Goal: Task Accomplishment & Management: Manage account settings

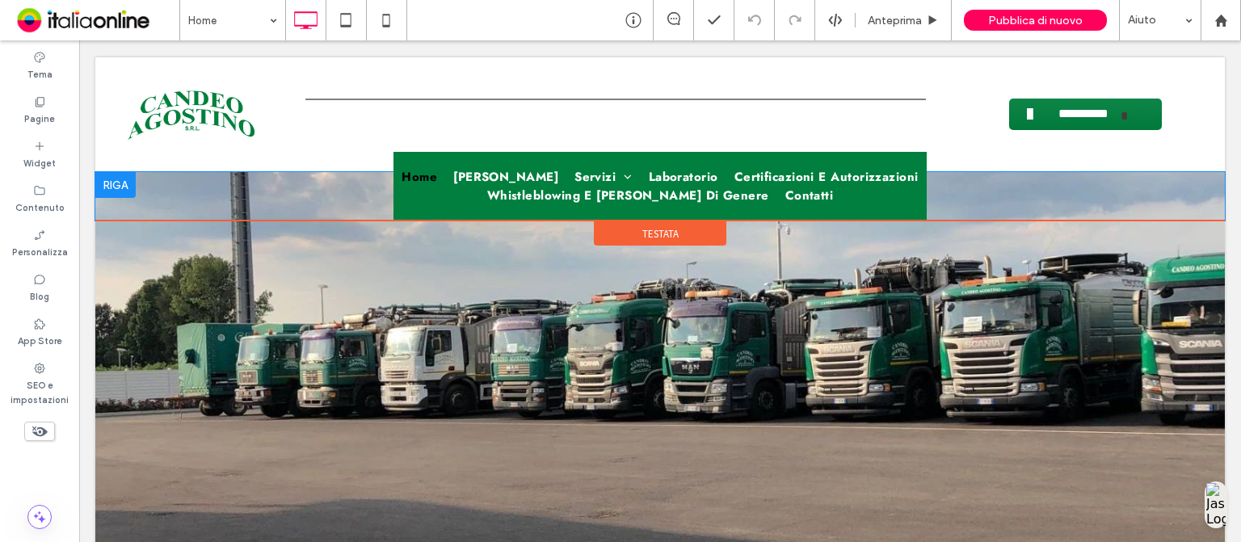
click at [409, 158] on div "Home Candeo Agostino Spurghi Servizi Espurgo pozzi neri Bonifica cisterne e ser…" at bounding box center [659, 186] width 533 height 69
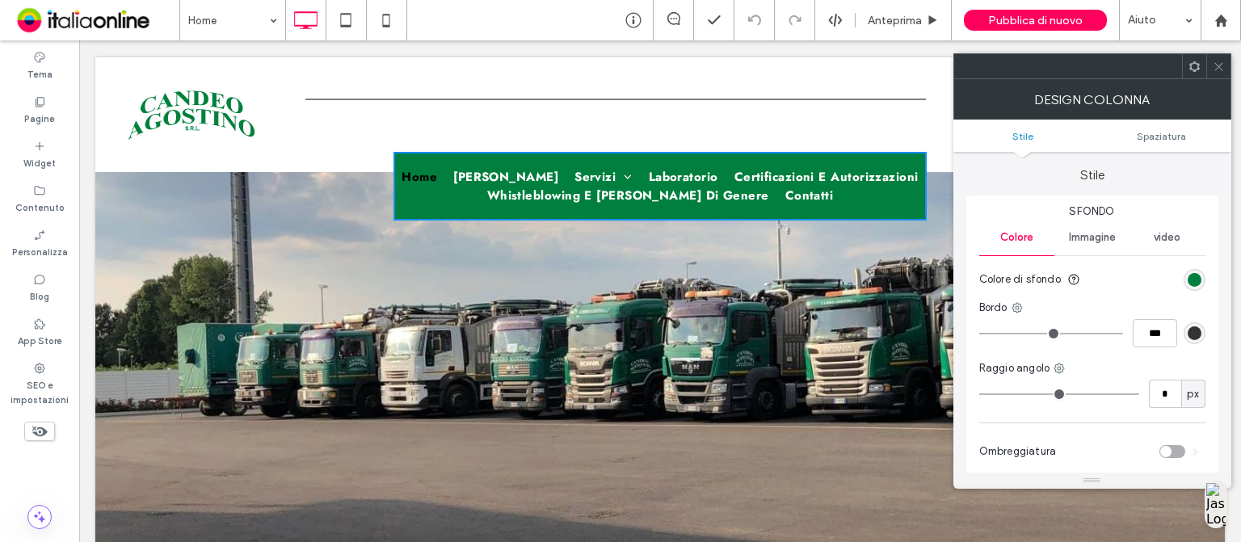
click at [1217, 63] on icon at bounding box center [1218, 67] width 12 height 12
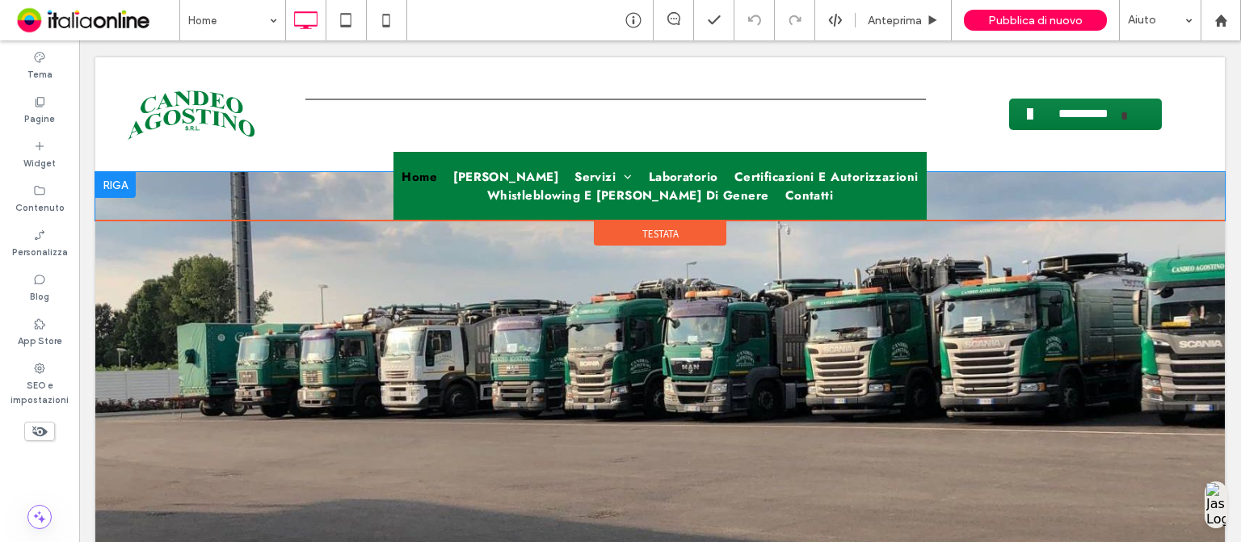
click at [113, 180] on div at bounding box center [115, 185] width 40 height 26
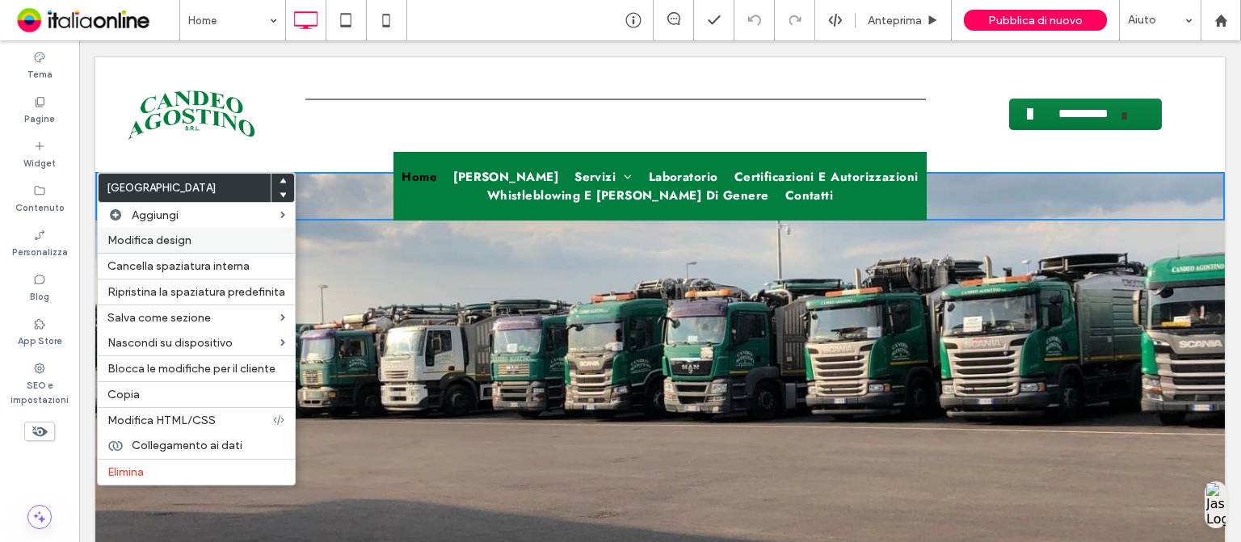
click at [151, 235] on span "Modifica design" at bounding box center [149, 240] width 84 height 14
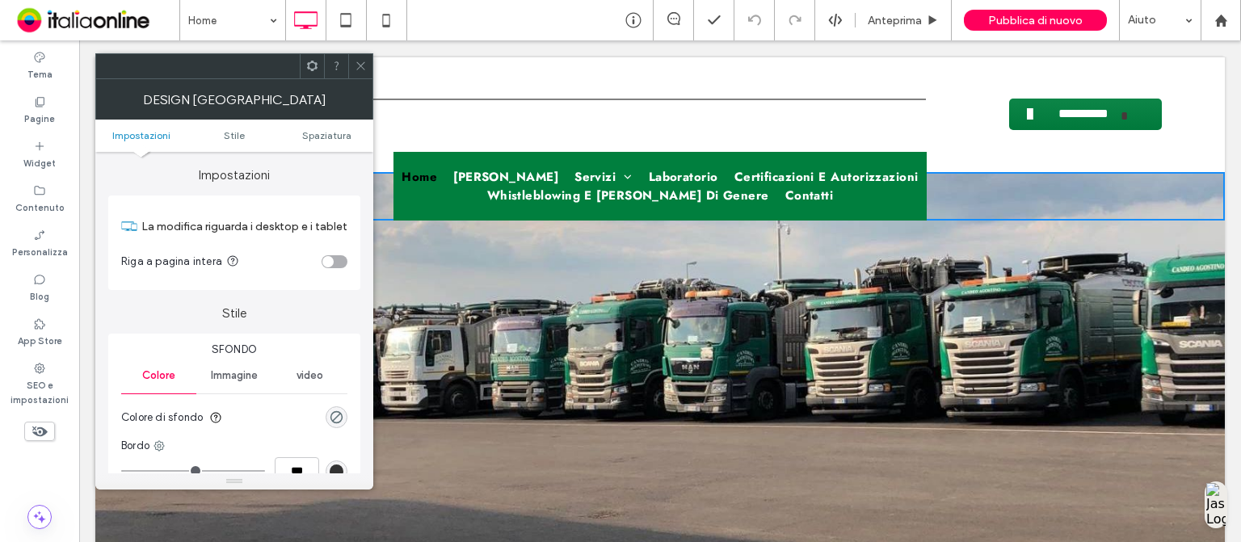
click at [333, 262] on div "toggle" at bounding box center [327, 261] width 11 height 11
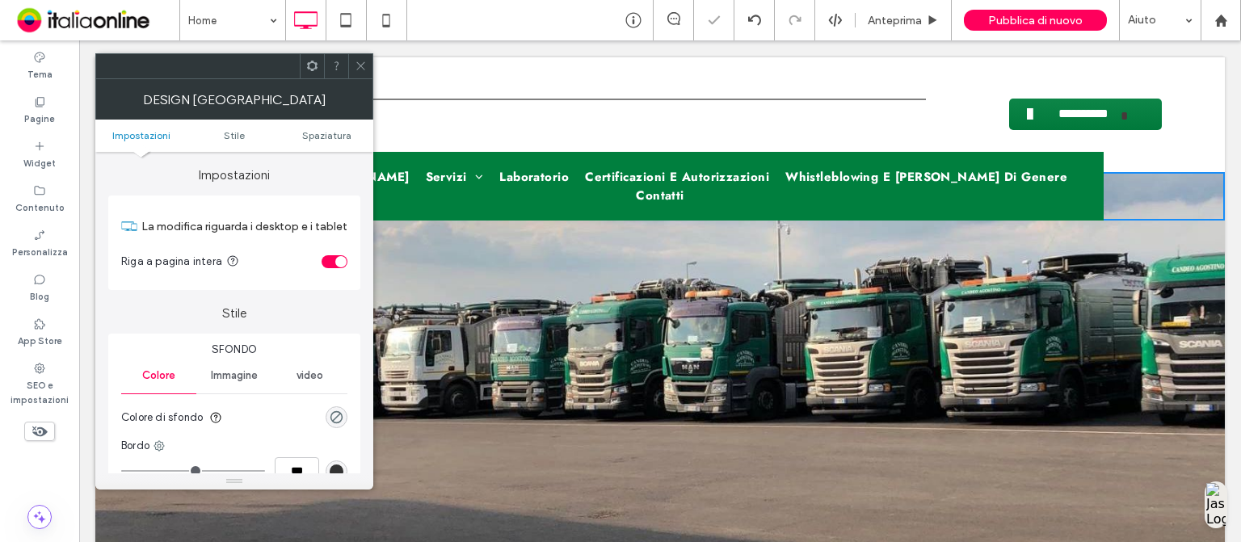
click at [358, 60] on icon at bounding box center [361, 66] width 12 height 12
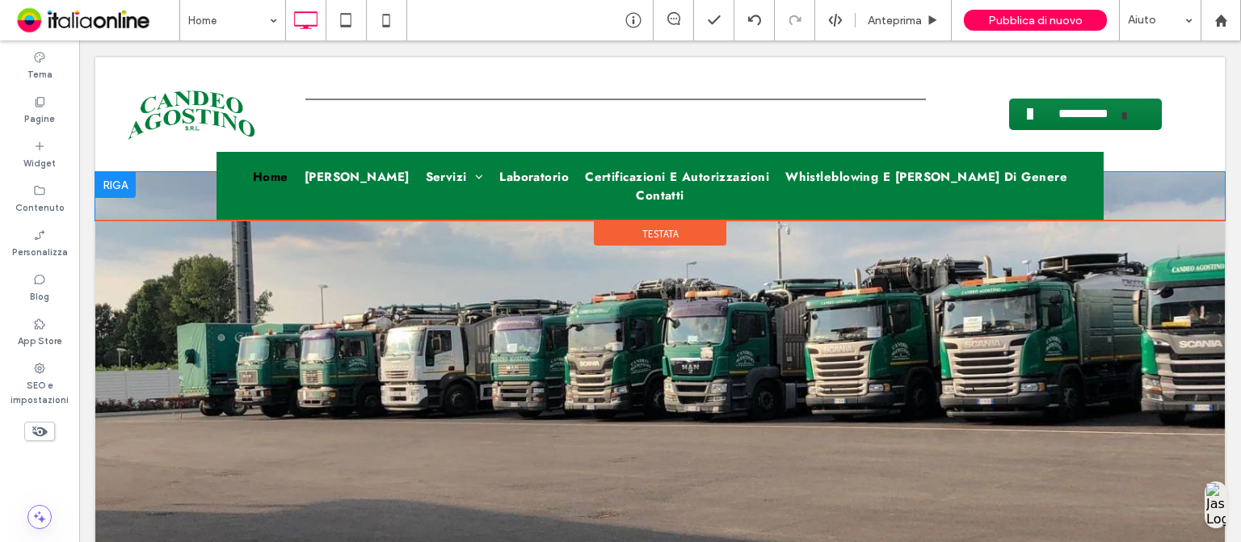
click at [255, 153] on div "Home Candeo Agostino Spurghi Servizi Espurgo pozzi neri Bonifica cisterne e ser…" at bounding box center [659, 186] width 887 height 69
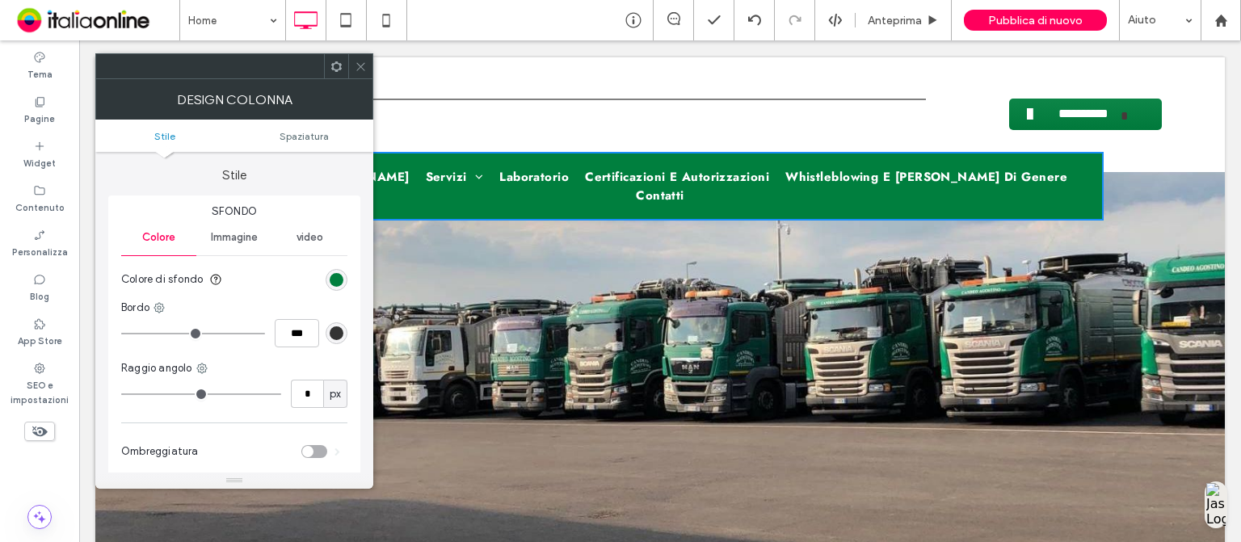
click at [323, 128] on ul "Stile Spaziatura" at bounding box center [234, 136] width 278 height 32
drag, startPoint x: 314, startPoint y: 145, endPoint x: 314, endPoint y: 136, distance: 8.9
click at [314, 136] on ul "Stile Spaziatura" at bounding box center [234, 136] width 278 height 32
click at [314, 136] on span "Spaziatura" at bounding box center [303, 136] width 49 height 12
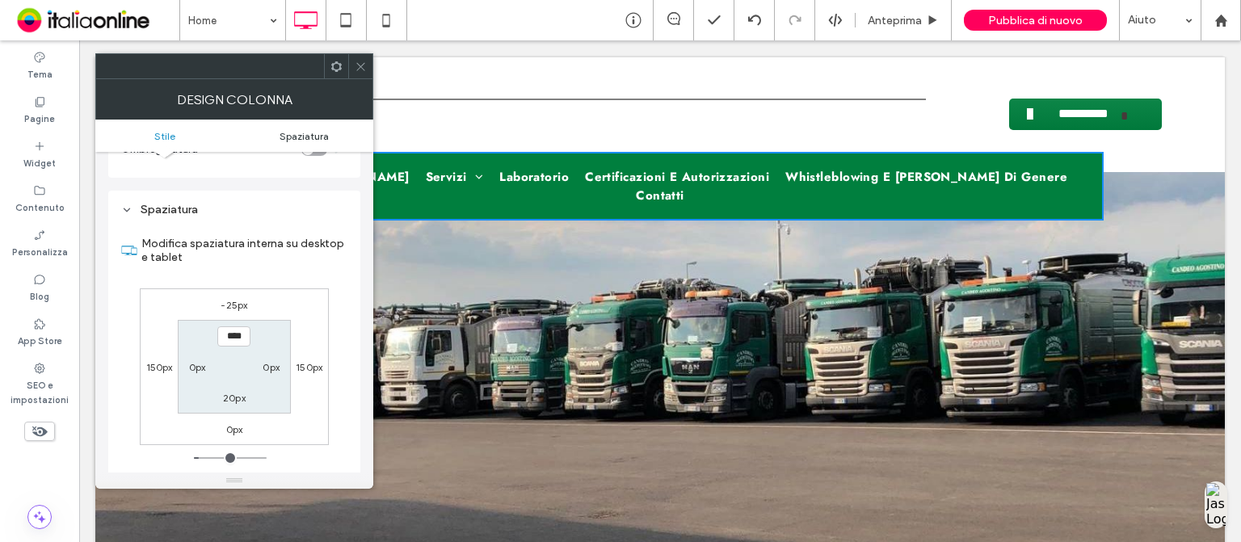
scroll to position [328, 0]
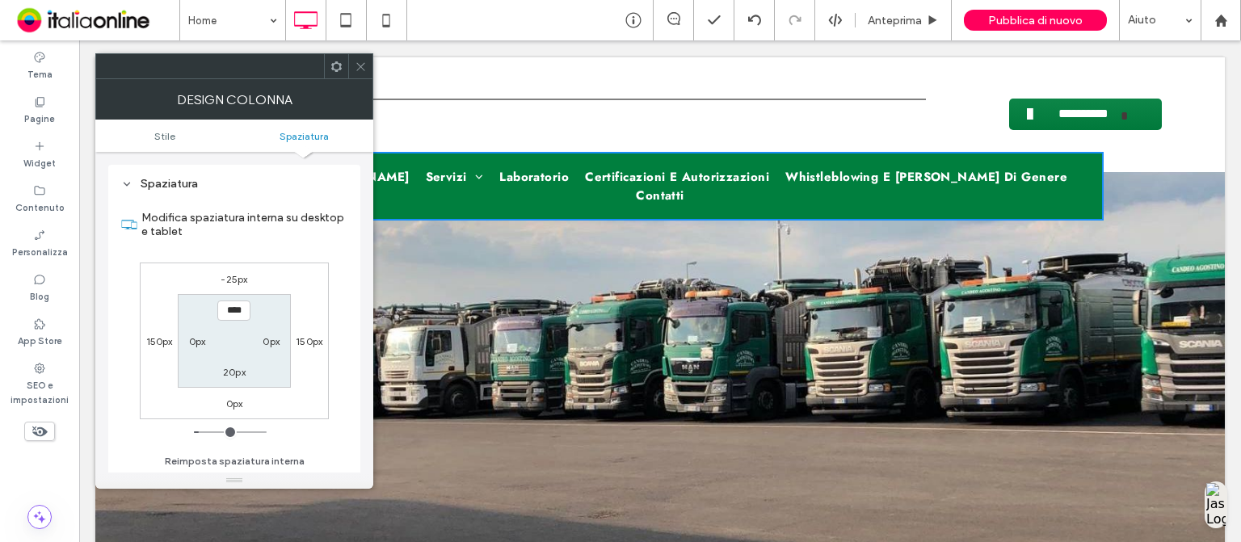
click at [172, 342] on label "150px" at bounding box center [159, 341] width 27 height 12
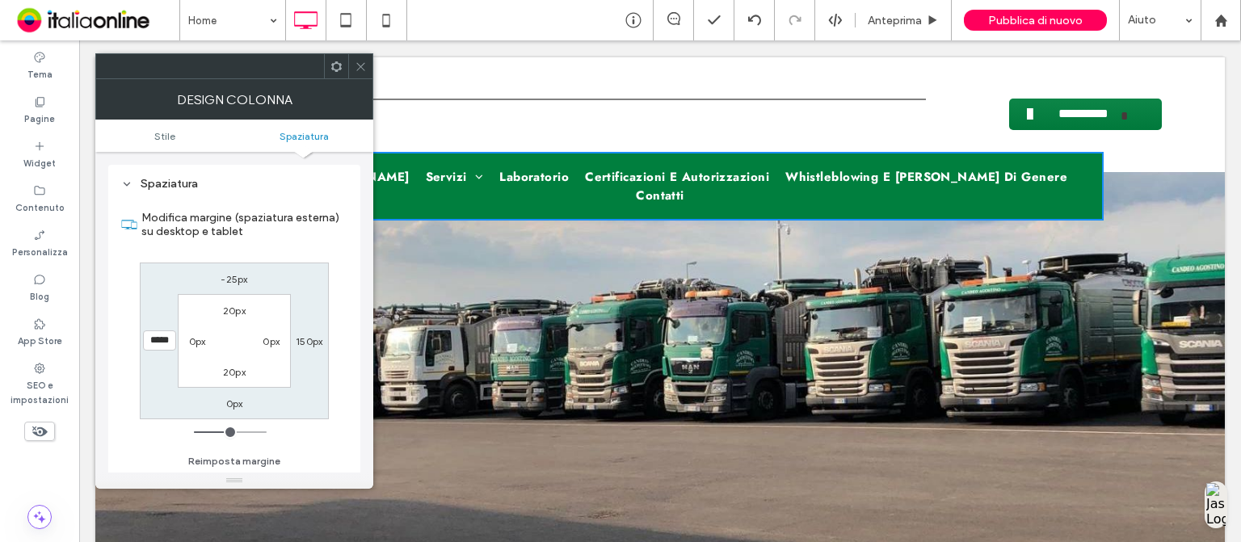
type input "***"
click at [359, 62] on icon at bounding box center [361, 67] width 12 height 12
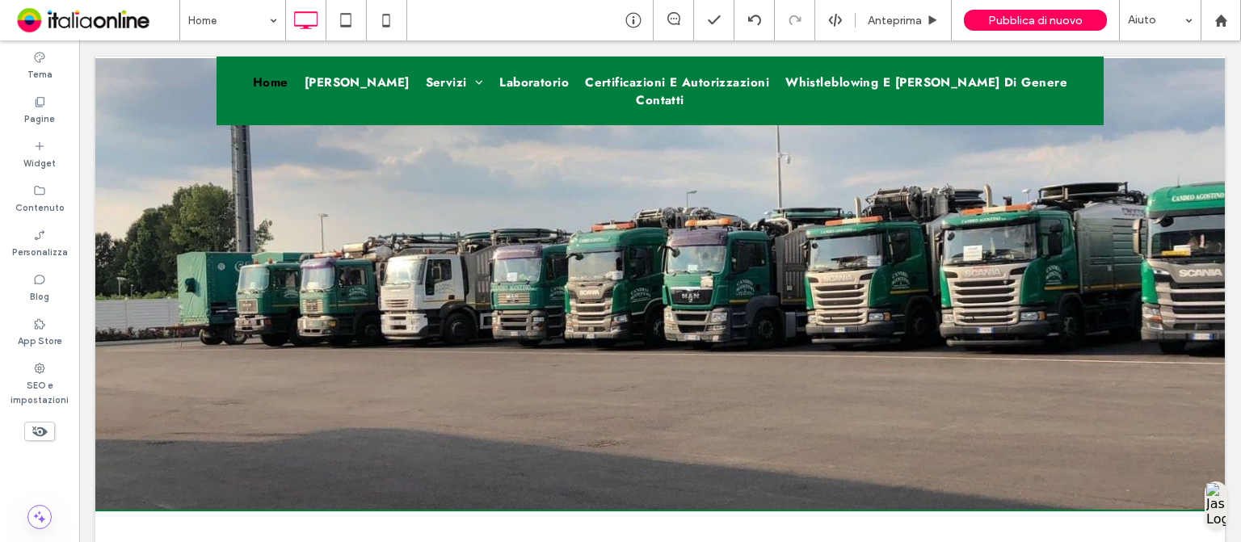
scroll to position [0, 0]
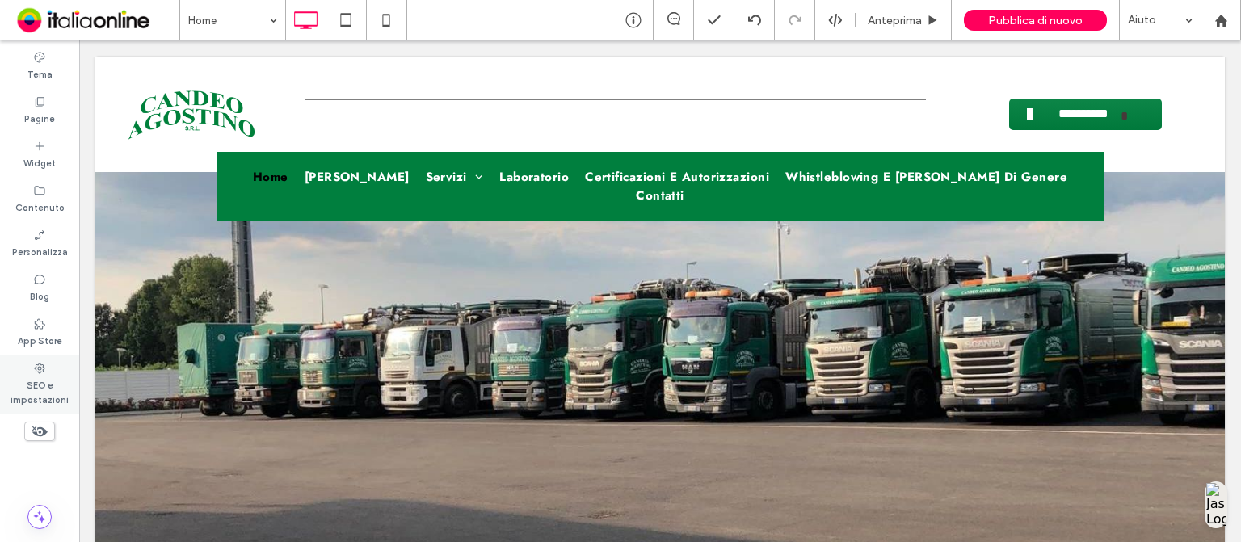
click at [32, 395] on label "SEO e impostazioni" at bounding box center [39, 391] width 79 height 32
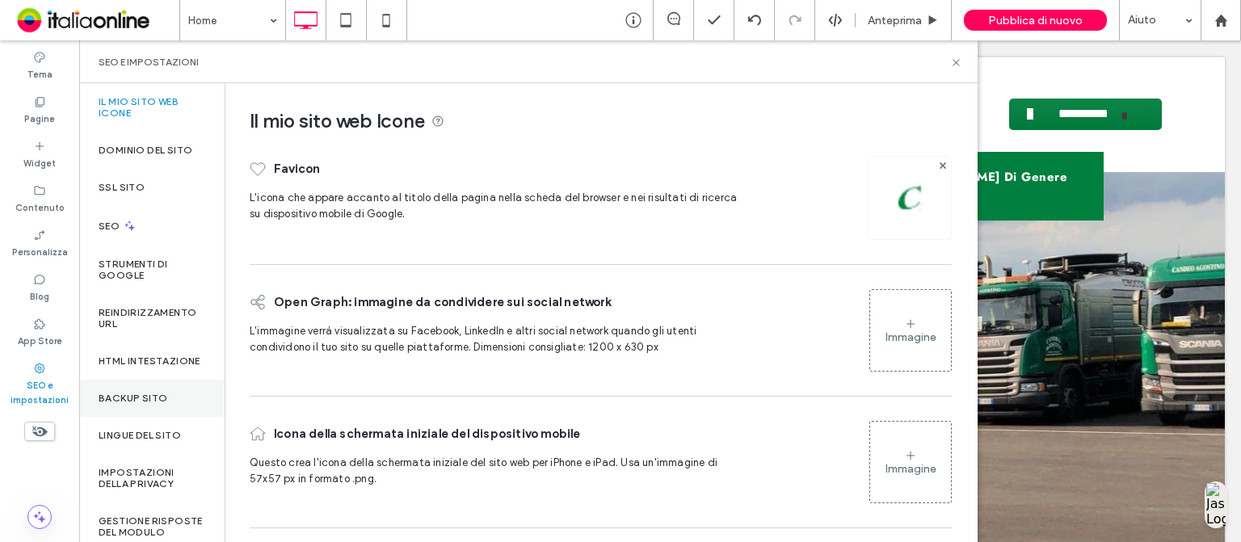
click at [99, 397] on div "Backup sito" at bounding box center [151, 398] width 145 height 37
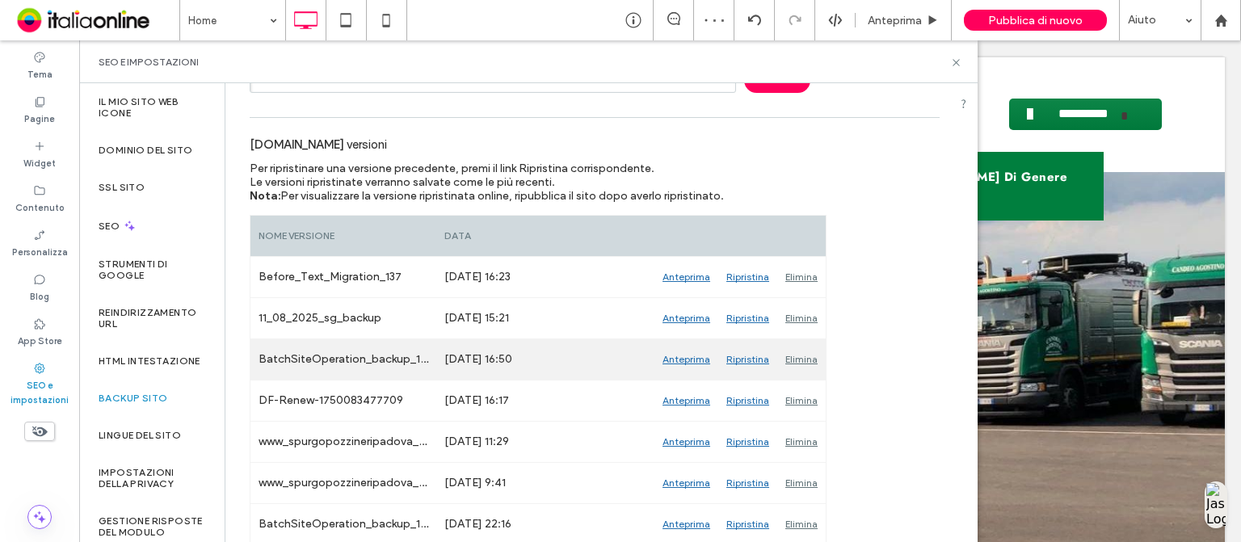
scroll to position [162, 0]
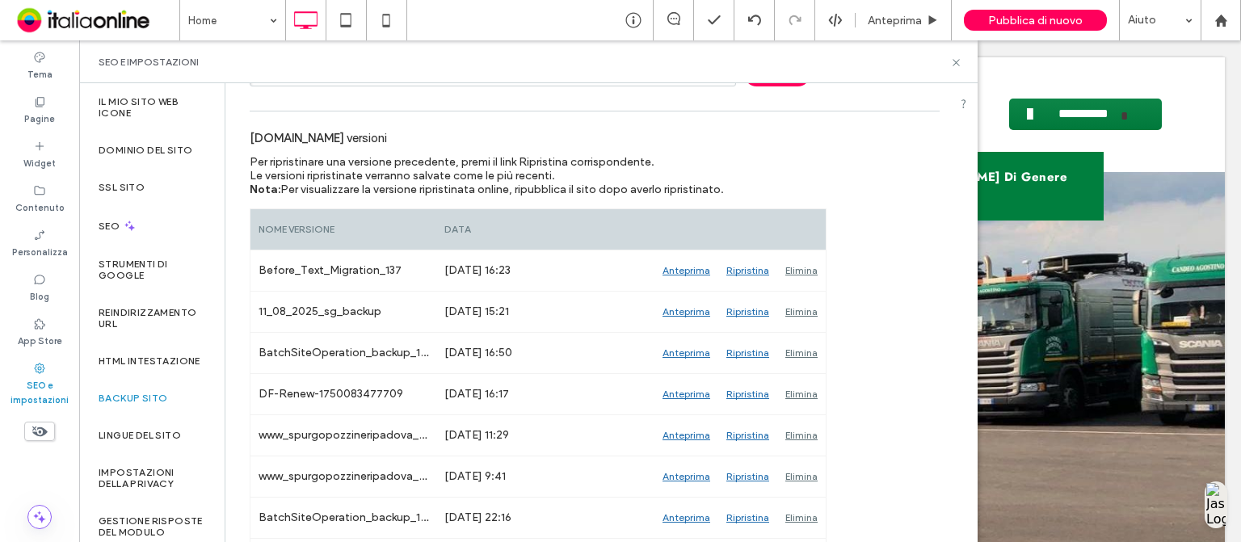
click at [948, 67] on div "SEO e impostazioni" at bounding box center [528, 62] width 859 height 13
click at [957, 61] on icon at bounding box center [956, 63] width 12 height 12
